Goal: Transaction & Acquisition: Subscribe to service/newsletter

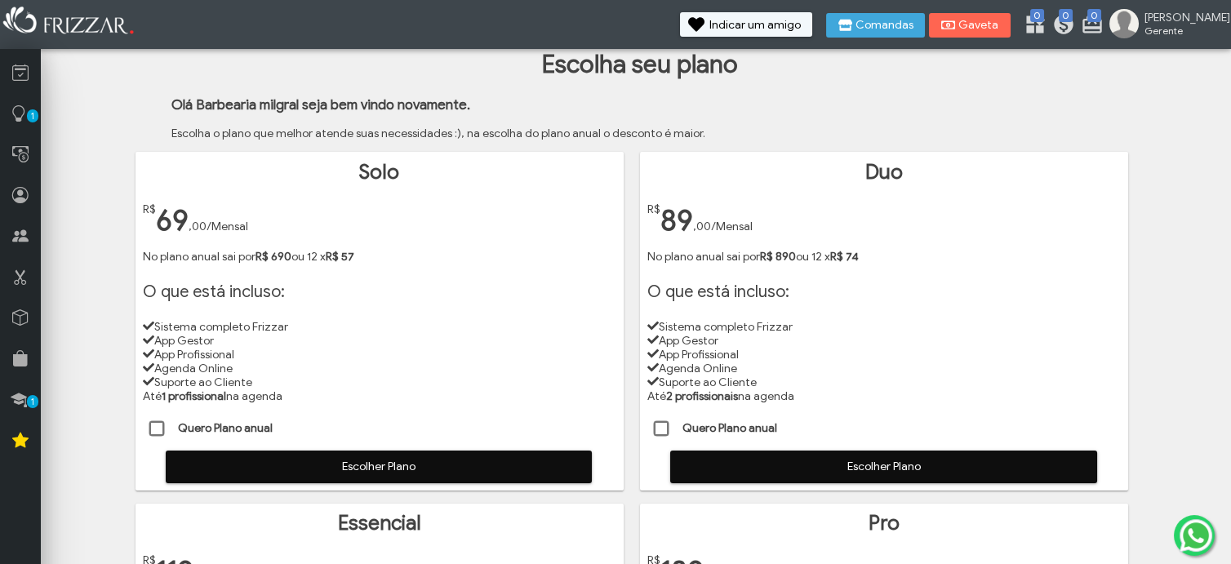
click at [658, 429] on span at bounding box center [662, 429] width 16 height 16
click at [837, 472] on span "Escolher Plano" at bounding box center [882, 467] width 403 height 24
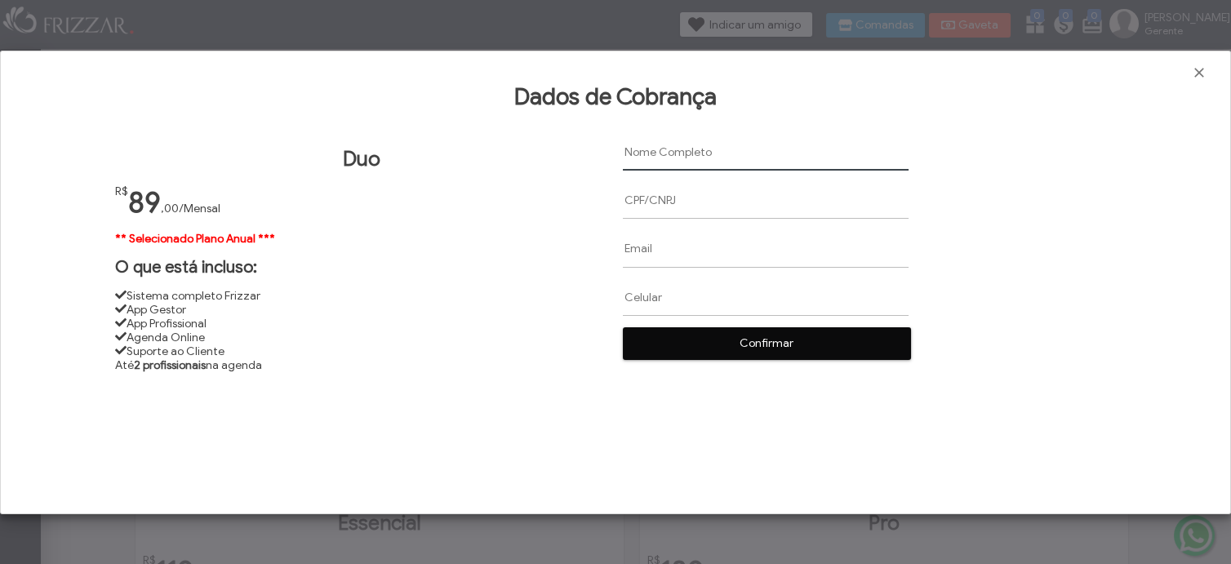
click at [644, 154] on input "text" at bounding box center [766, 152] width 286 height 37
paste input "José paixão dos Santos Pires"
type input "José paixão dos Santos Pires"
click at [636, 209] on input "text" at bounding box center [766, 200] width 286 height 37
paste input "90567560520"
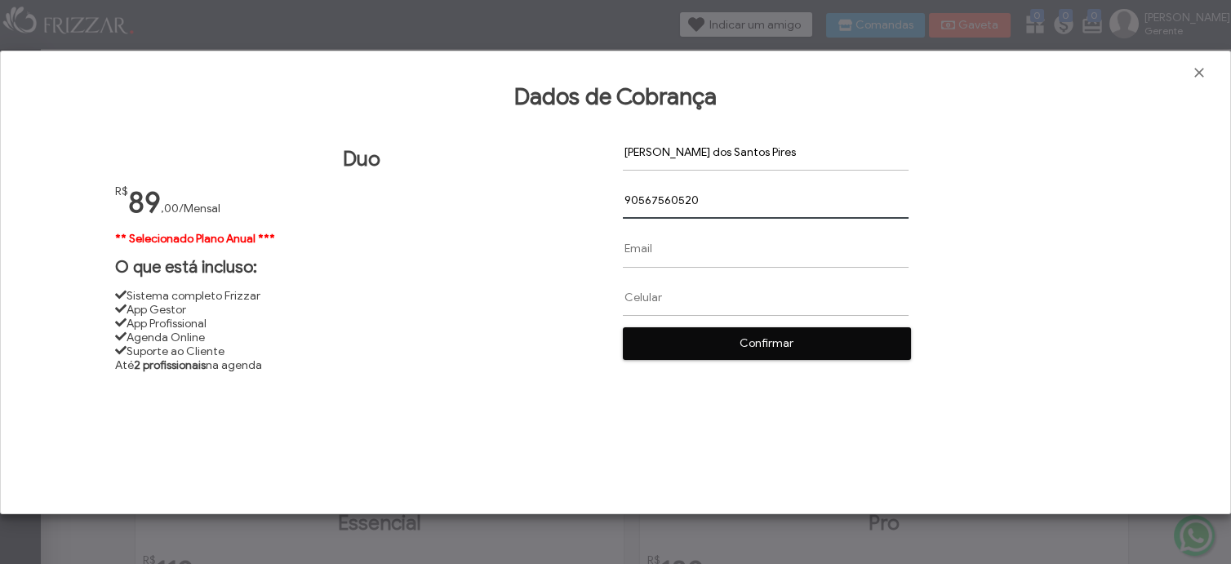
type input "90567560520"
click at [654, 253] on input "text" at bounding box center [766, 248] width 286 height 37
paste input "milgralpires9@gmail.com"
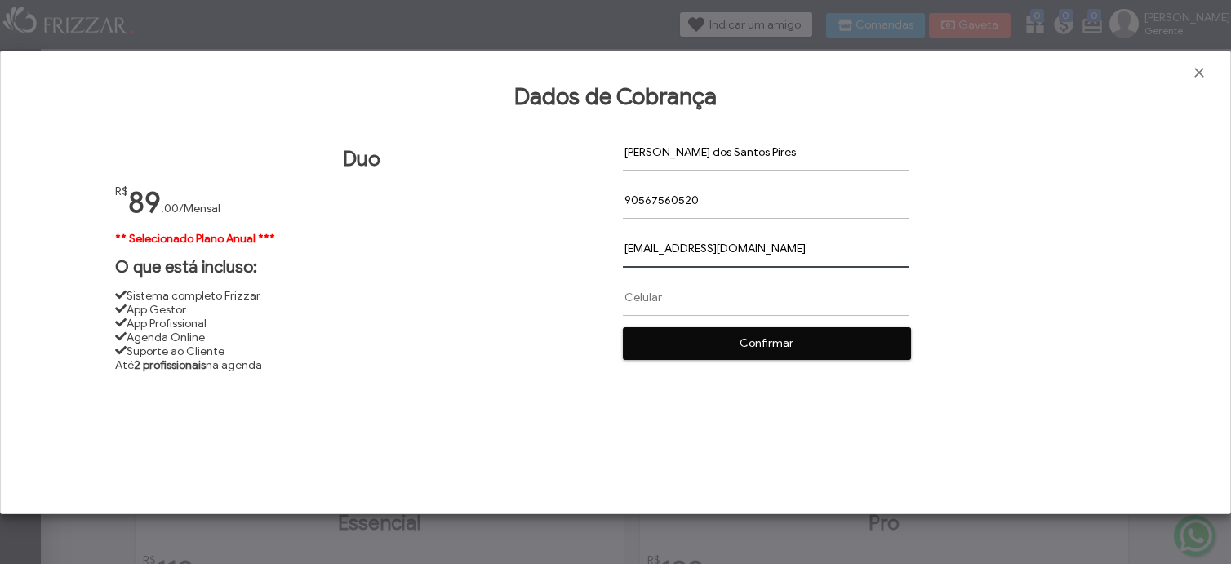
type input "milgralpires9@gmail.com"
click at [627, 293] on input "text" at bounding box center [766, 296] width 286 height 37
paste input "(41) 9 8820-9166"
type input "(41) 9 8820-9166"
click at [764, 341] on span "Confirmar" at bounding box center [766, 343] width 264 height 24
